Goal: Information Seeking & Learning: Learn about a topic

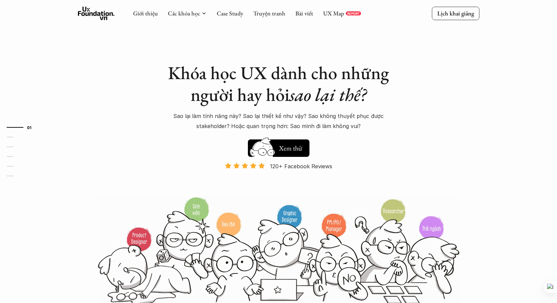
scroll to position [64, 0]
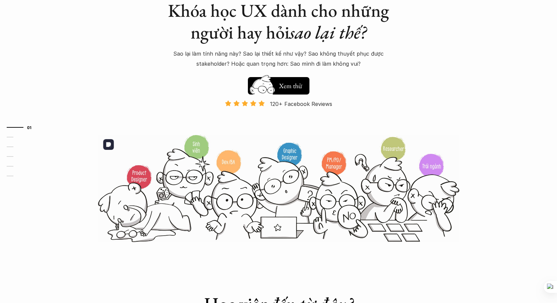
click at [336, 204] on img at bounding box center [278, 188] width 361 height 109
click at [335, 160] on img at bounding box center [278, 188] width 361 height 109
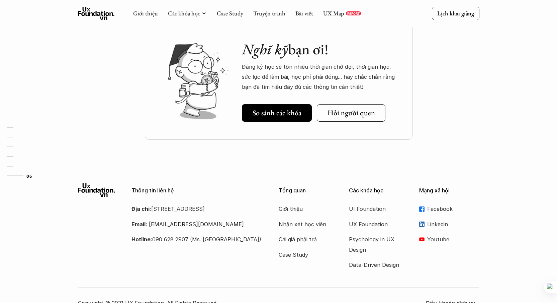
scroll to position [2023, 0]
click at [228, 16] on link "Case Study" at bounding box center [230, 13] width 26 height 8
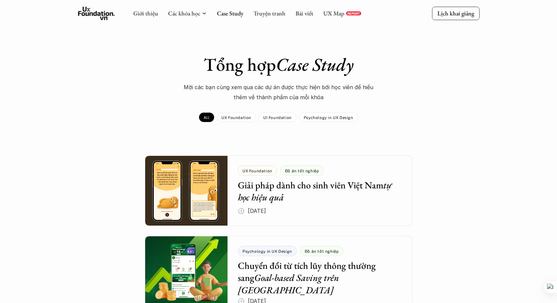
click at [314, 12] on div "Giới thiệu Các khóa học Case Study Truyện tranh Bài viết UX Map REPORT" at bounding box center [247, 13] width 228 height 13
click at [335, 14] on link "UX Map" at bounding box center [333, 13] width 21 height 8
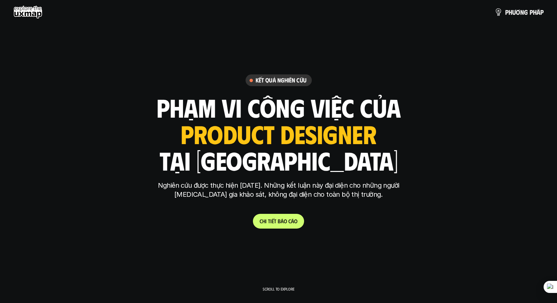
click at [283, 142] on div "ui designer ui/ux designer product designer UX designer ui designer" at bounding box center [279, 133] width 196 height 27
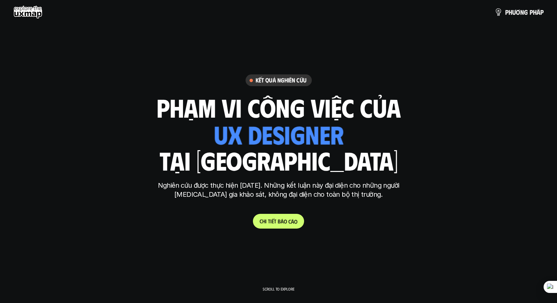
click at [270, 223] on p "C h i t i ế t b á o c á o" at bounding box center [279, 221] width 38 height 6
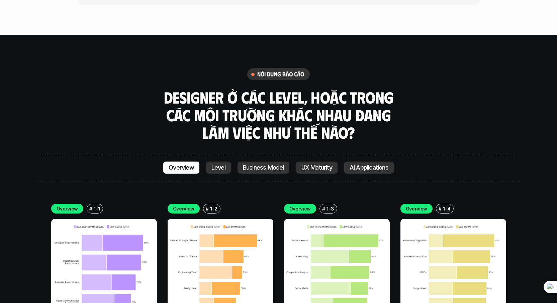
scroll to position [1823, 0]
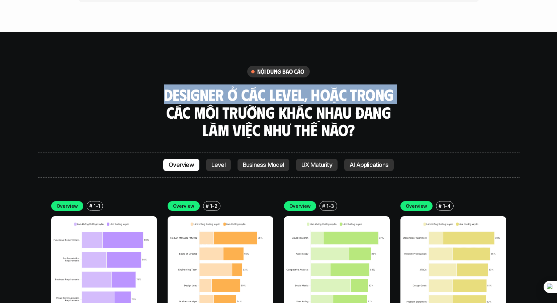
drag, startPoint x: 191, startPoint y: 52, endPoint x: 428, endPoint y: 70, distance: 237.6
click at [425, 70] on div "nội dung báo cáo Designer ở các level, hoặc trong các môi trường khác nhau đang…" at bounding box center [279, 102] width 482 height 73
click at [434, 67] on div "nội dung báo cáo Designer ở các level, hoặc trong các môi trường khác nhau đang…" at bounding box center [279, 102] width 482 height 73
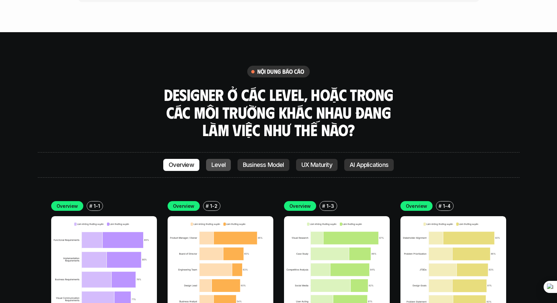
click at [216, 159] on link "Level" at bounding box center [218, 165] width 25 height 12
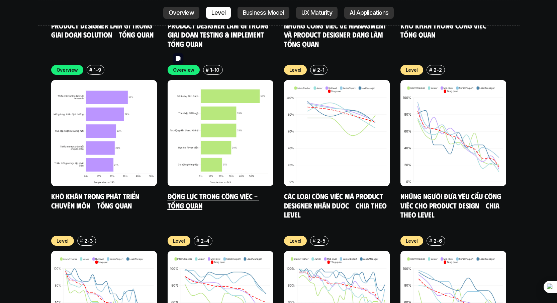
scroll to position [2303, 0]
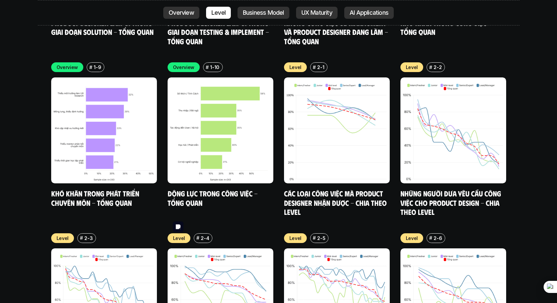
click at [239, 251] on img at bounding box center [221, 301] width 106 height 106
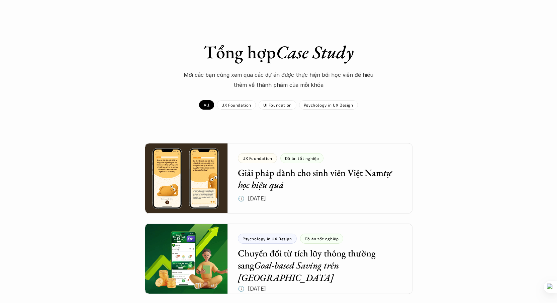
scroll to position [48, 0]
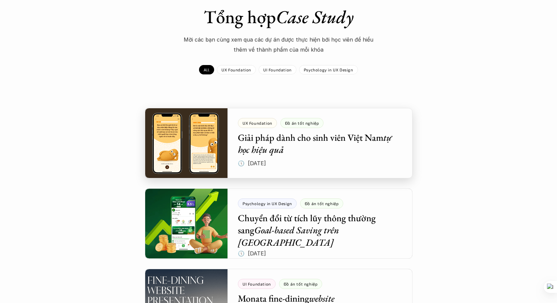
click at [318, 143] on div at bounding box center [279, 143] width 268 height 70
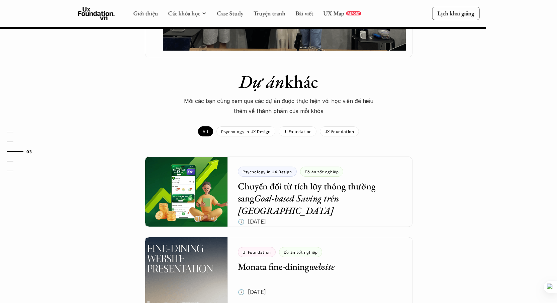
scroll to position [679, 0]
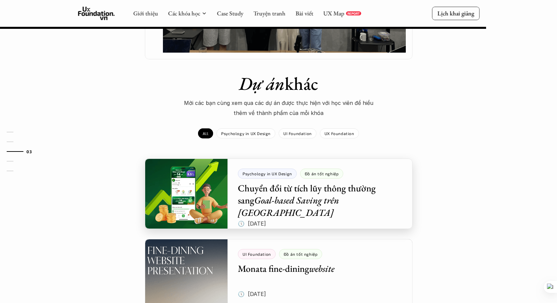
click at [288, 167] on div at bounding box center [279, 193] width 268 height 70
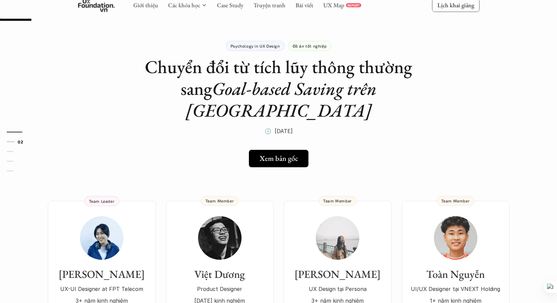
scroll to position [53, 0]
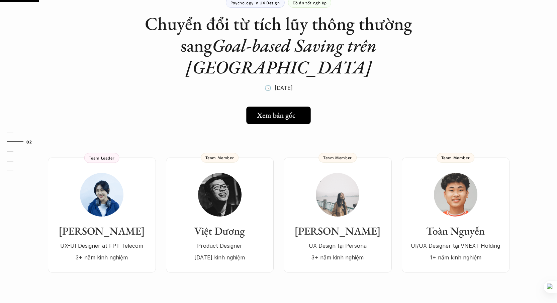
click at [281, 106] on link "Xem bản gốc" at bounding box center [278, 114] width 64 height 17
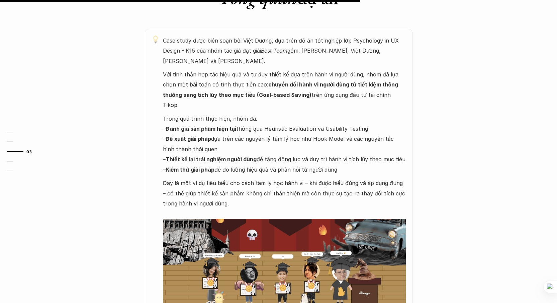
scroll to position [506, 0]
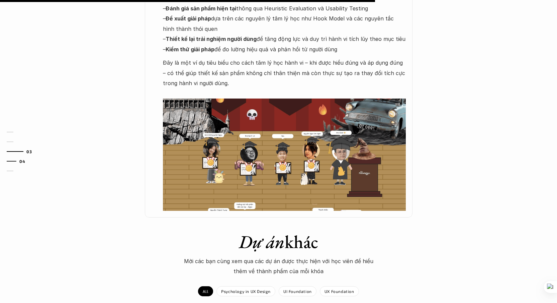
click at [12, 163] on link "04" at bounding box center [23, 161] width 32 height 8
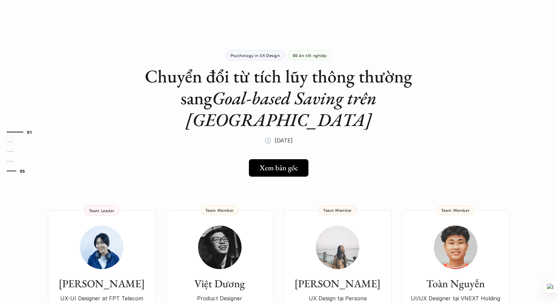
click at [12, 169] on link "05" at bounding box center [23, 171] width 32 height 8
click at [11, 158] on link "04" at bounding box center [23, 161] width 32 height 8
click at [10, 152] on link "03" at bounding box center [23, 151] width 32 height 8
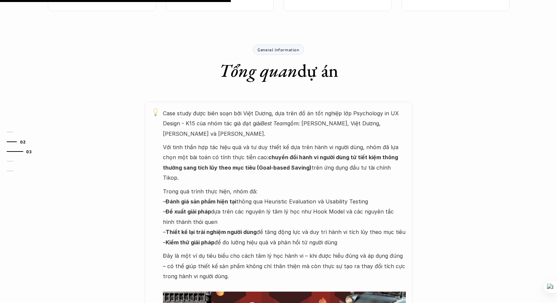
click at [11, 144] on link "02" at bounding box center [23, 142] width 32 height 8
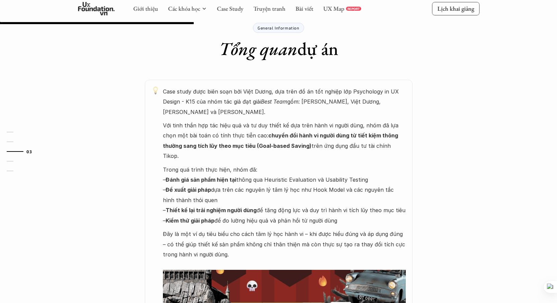
scroll to position [389, 0]
